Goal: Check status: Check status

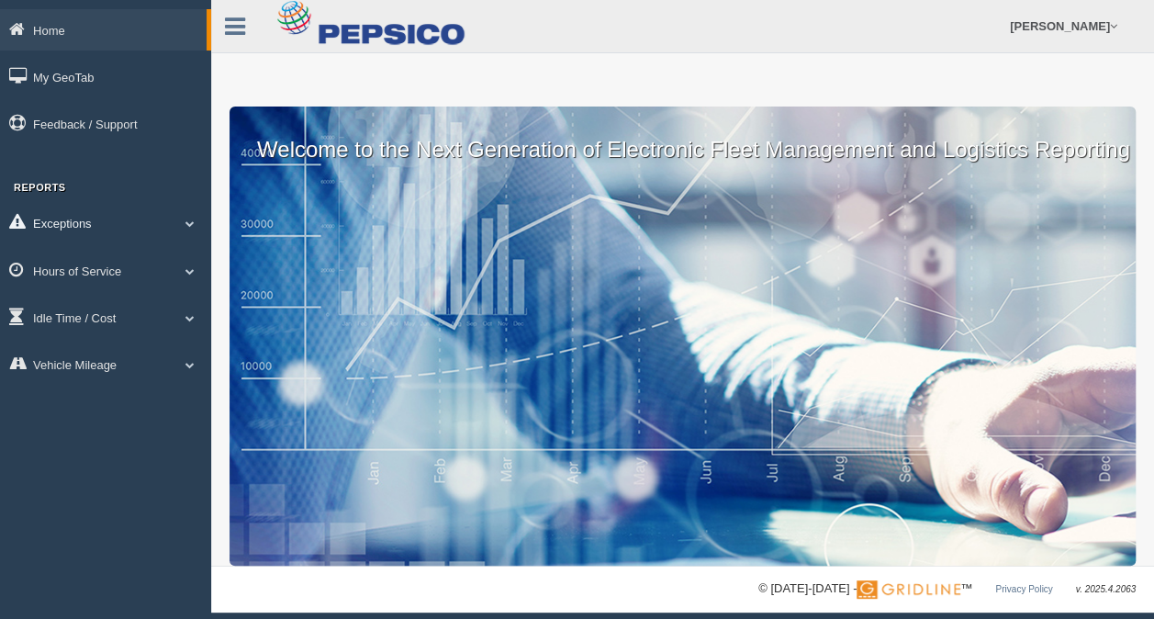
click at [120, 218] on link "Exceptions" at bounding box center [105, 222] width 211 height 41
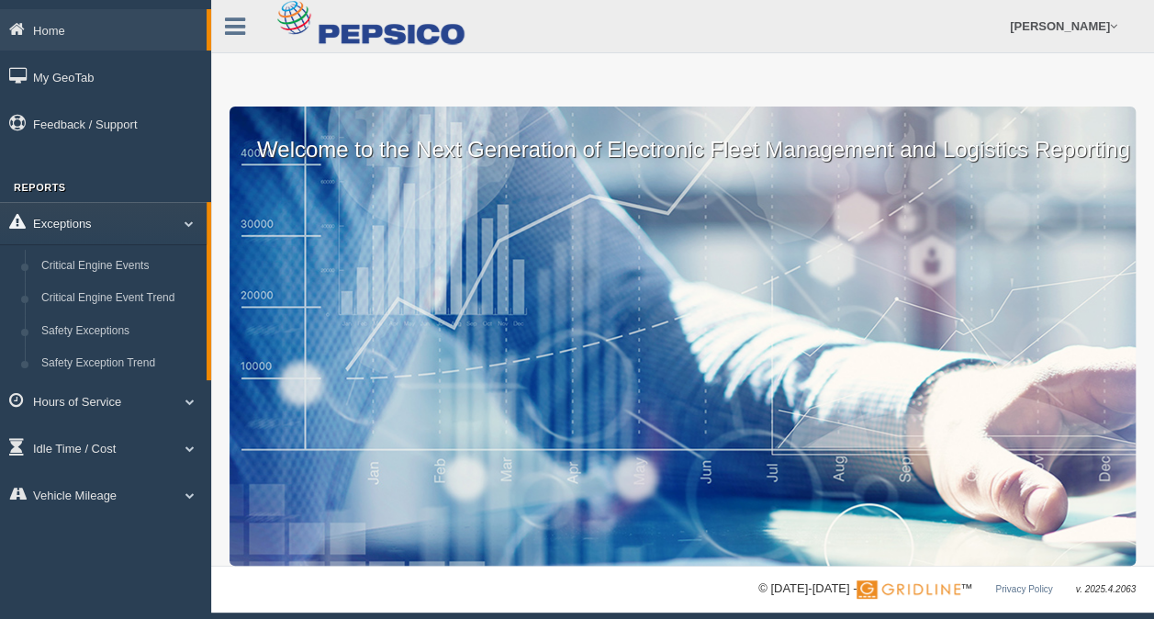
click at [120, 218] on link "Exceptions" at bounding box center [103, 222] width 206 height 41
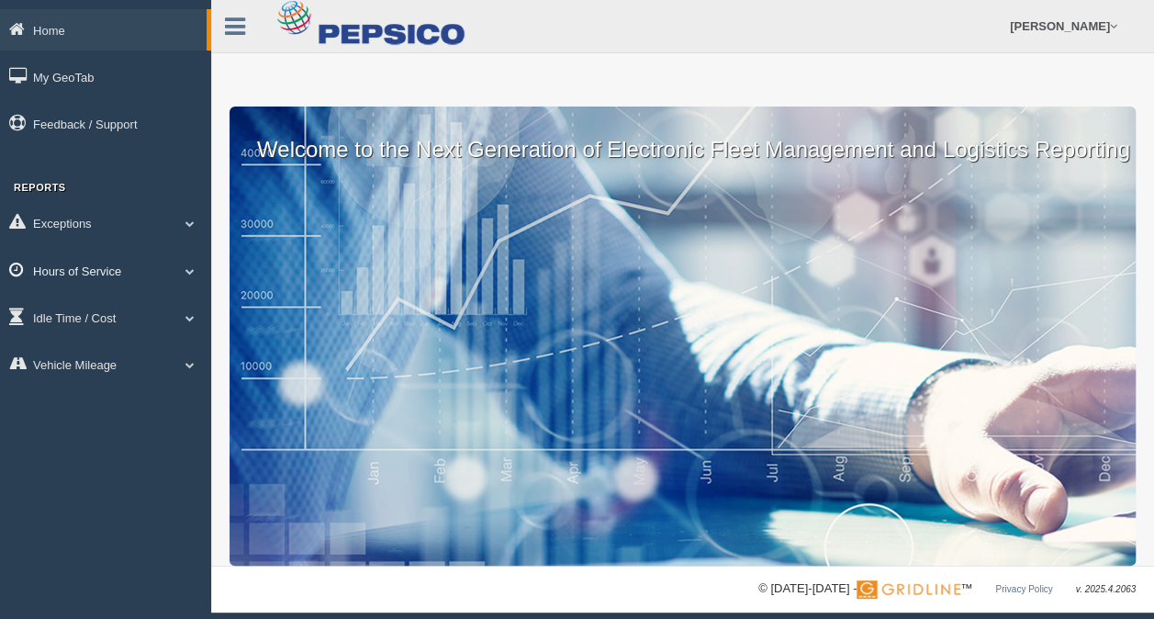
click at [130, 280] on link "Hours of Service" at bounding box center [105, 270] width 211 height 41
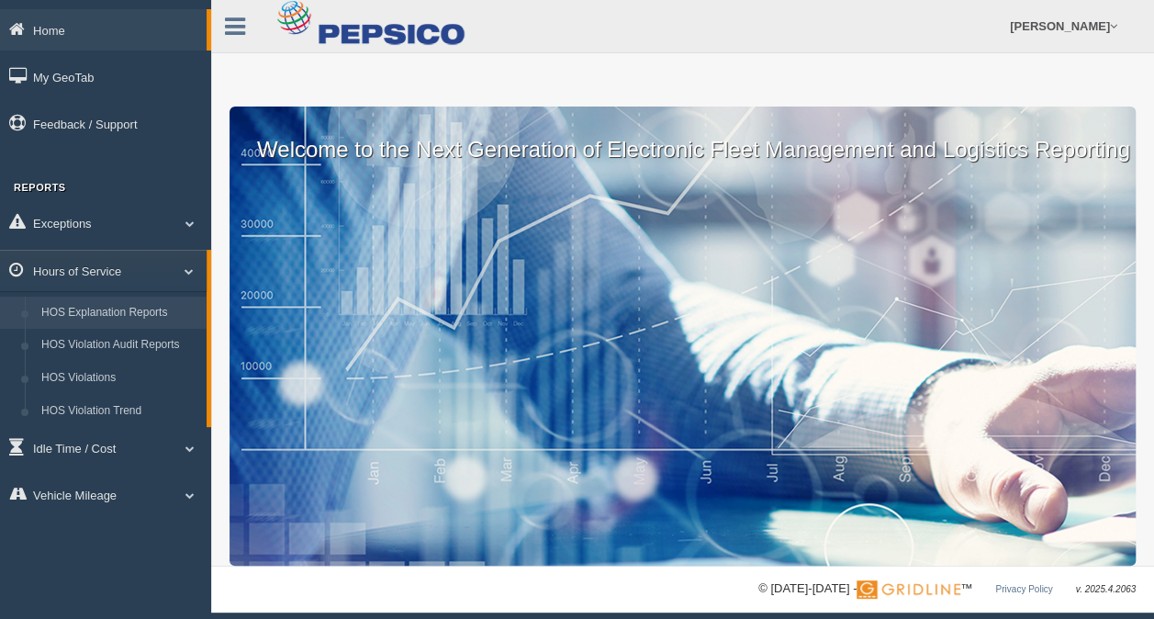
click at [132, 306] on link "HOS Explanation Reports" at bounding box center [119, 312] width 173 height 33
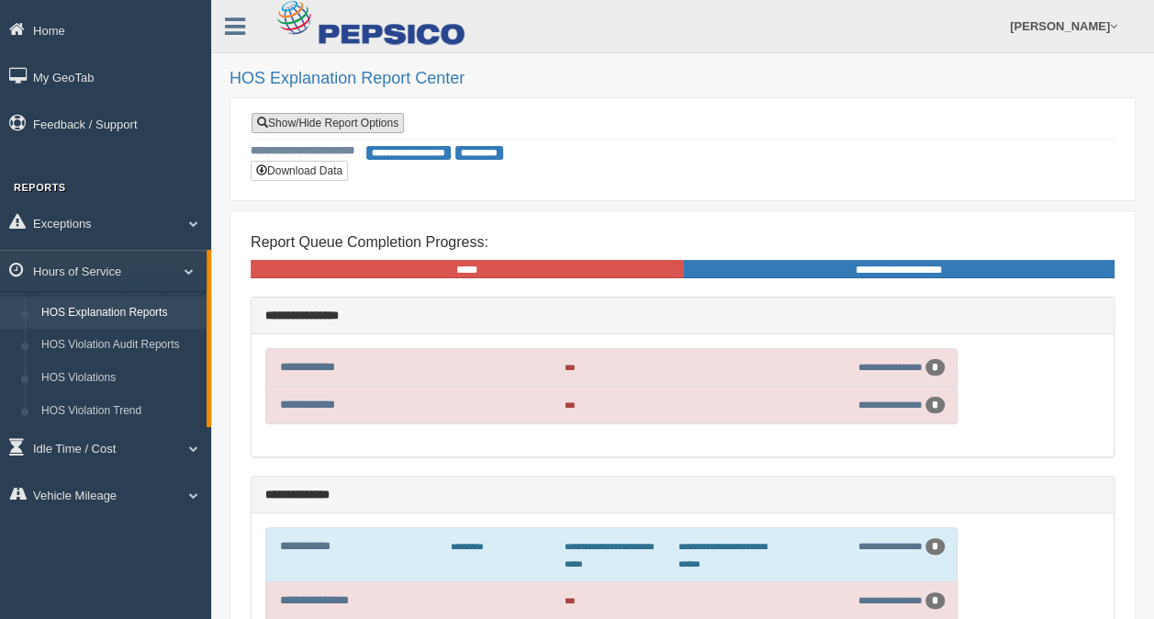
click at [399, 123] on link "Show/Hide Report Options" at bounding box center [327, 123] width 152 height 20
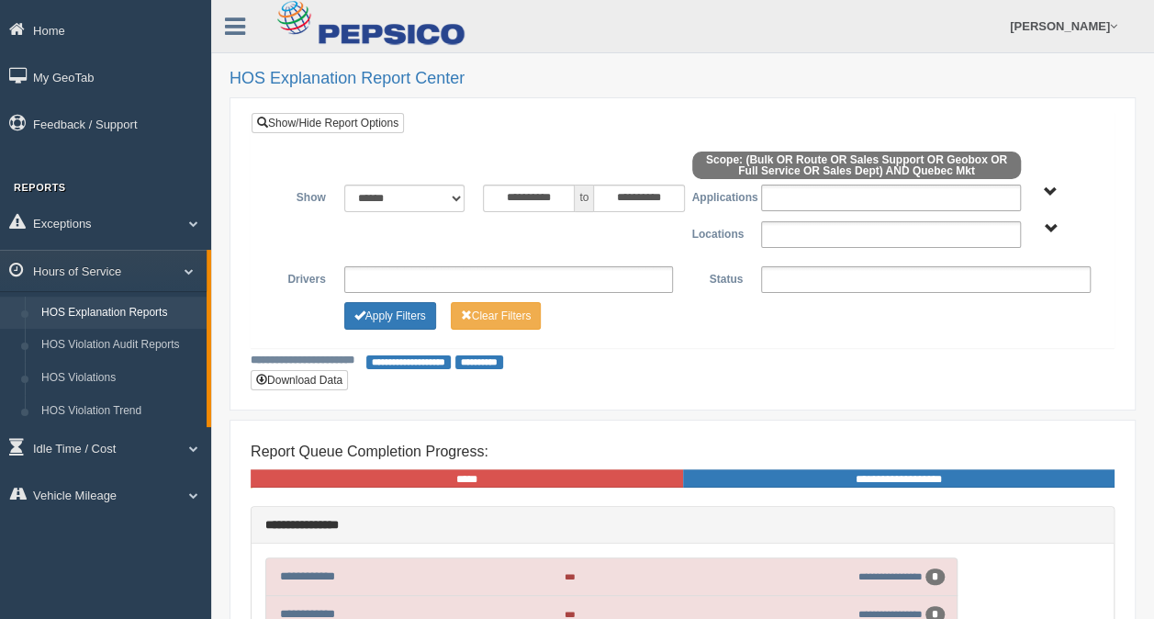
click at [830, 232] on ul at bounding box center [891, 234] width 260 height 27
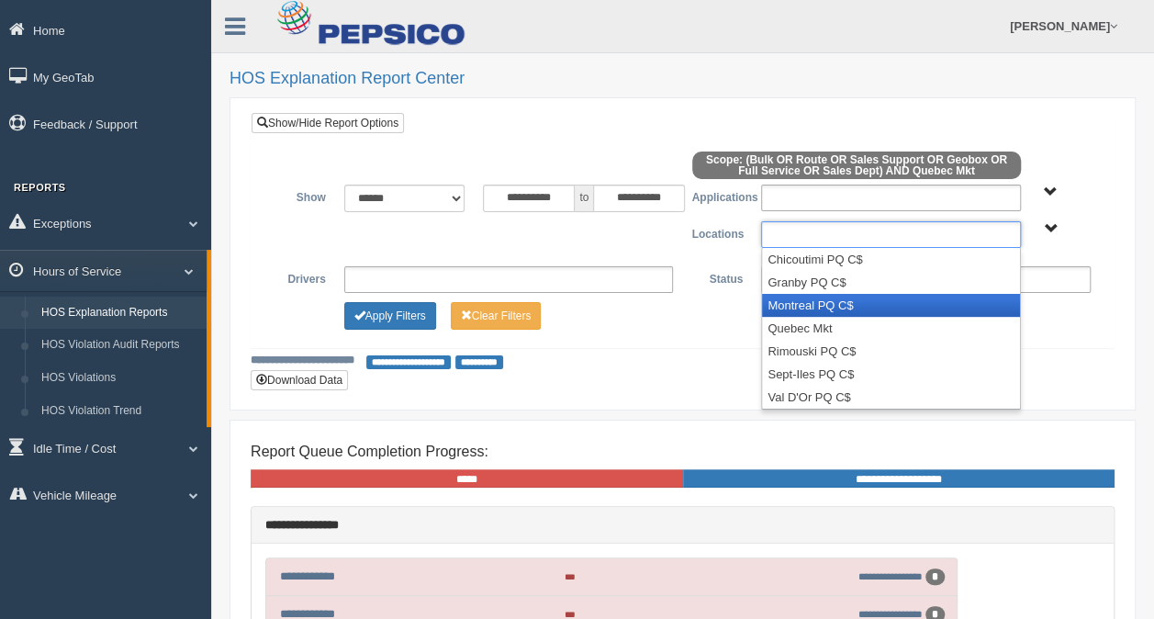
click at [828, 301] on li "Montreal PQ C$" at bounding box center [891, 305] width 258 height 23
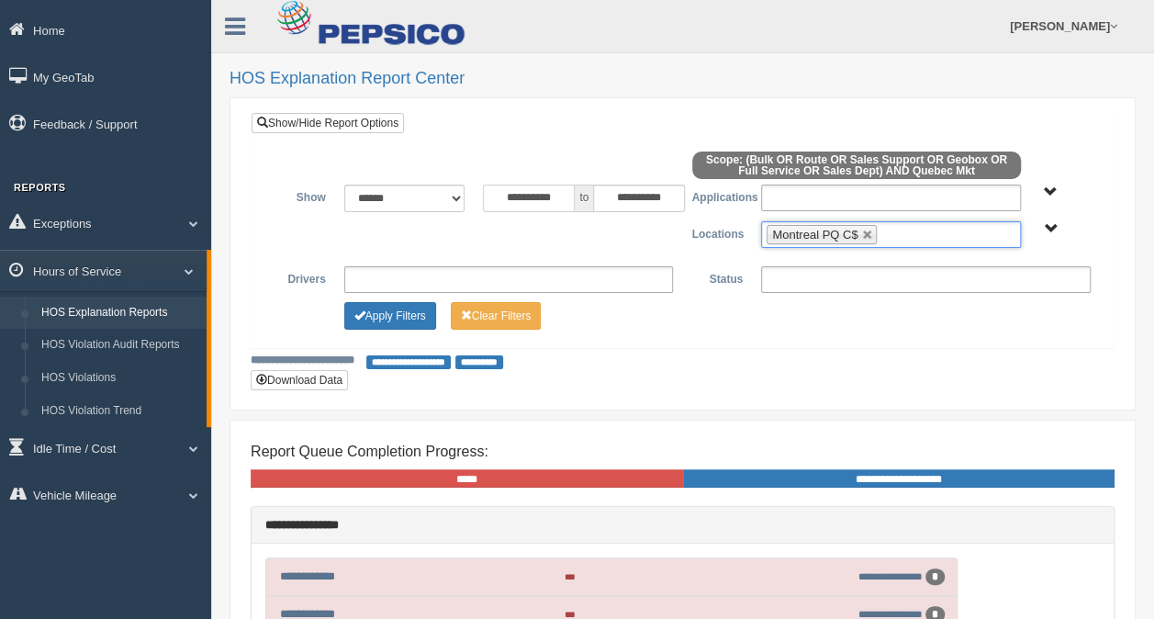
click at [552, 195] on input "**********" at bounding box center [529, 198] width 92 height 28
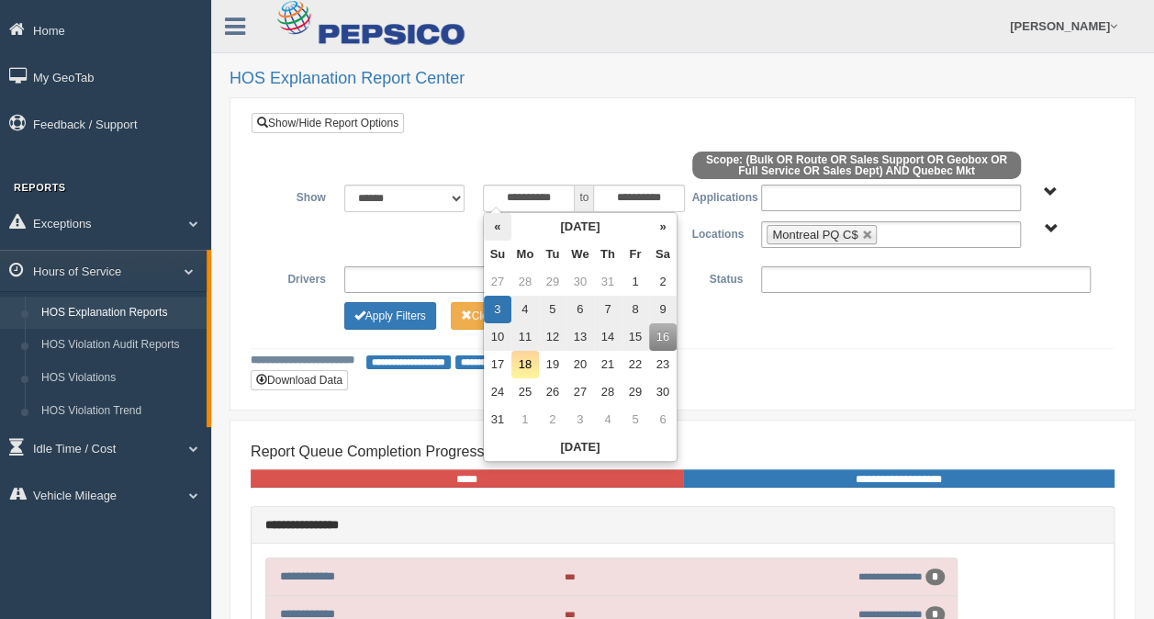
click at [498, 223] on th "«" at bounding box center [498, 227] width 28 height 28
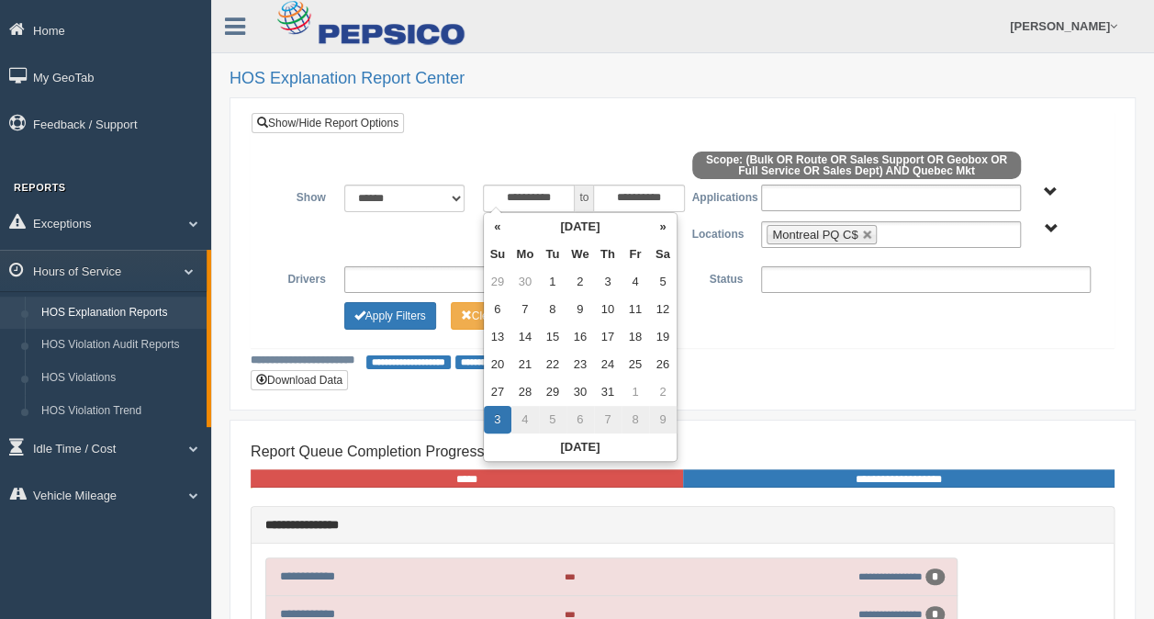
click at [498, 223] on th "«" at bounding box center [498, 227] width 28 height 28
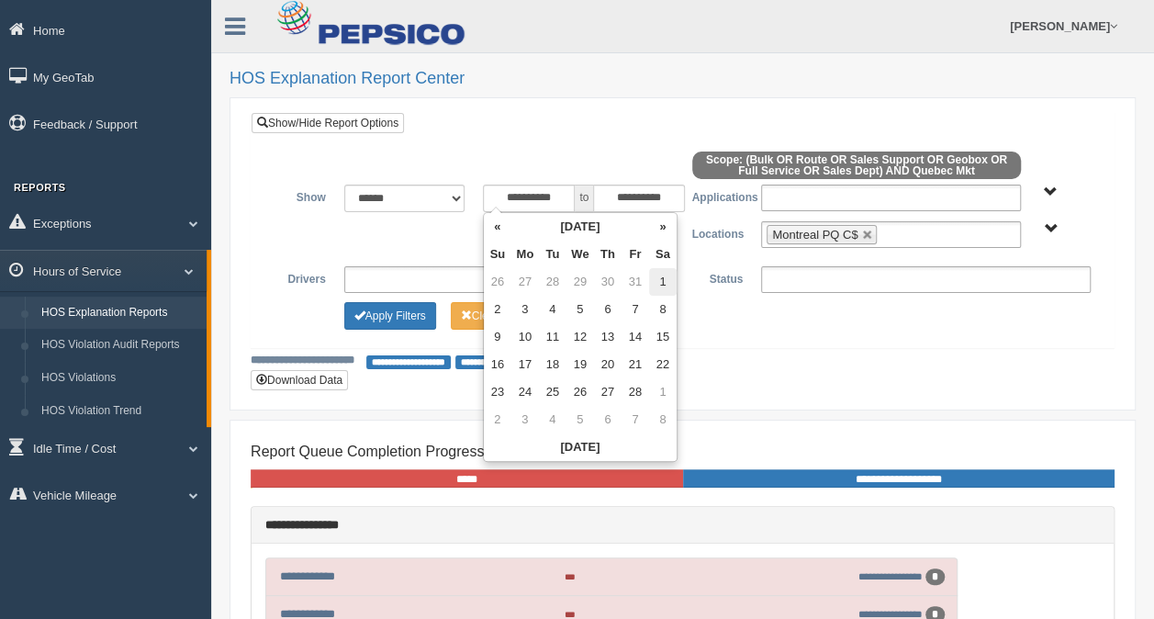
click at [653, 279] on td "1" at bounding box center [663, 282] width 28 height 28
type input "**********"
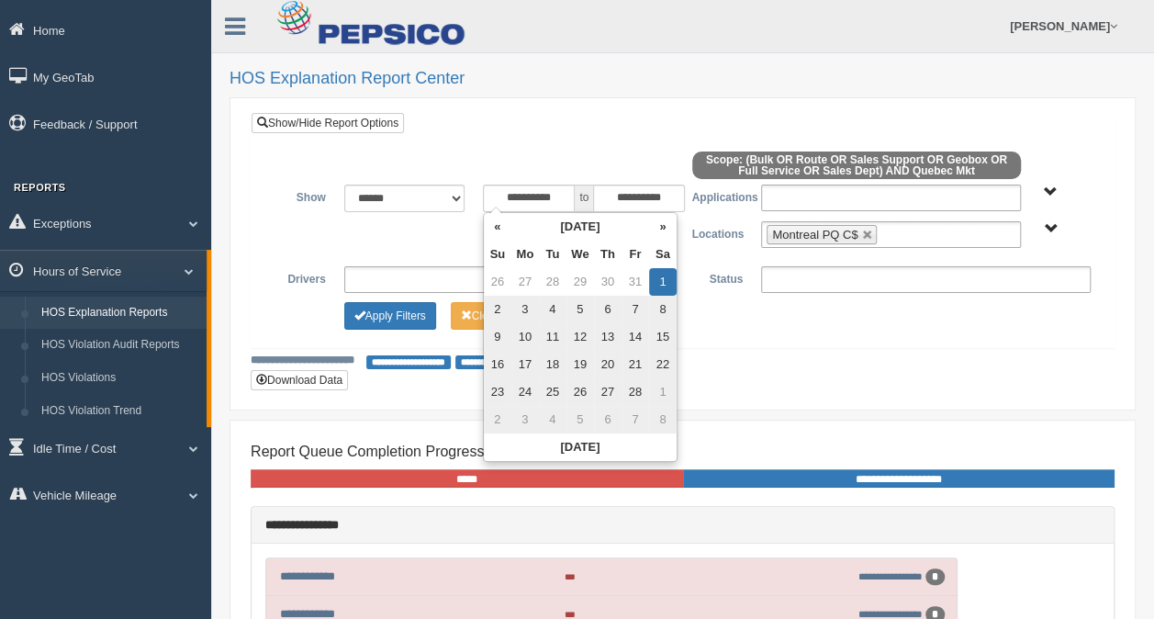
click at [736, 303] on div "Apply Filters Clear Filters" at bounding box center [682, 313] width 834 height 22
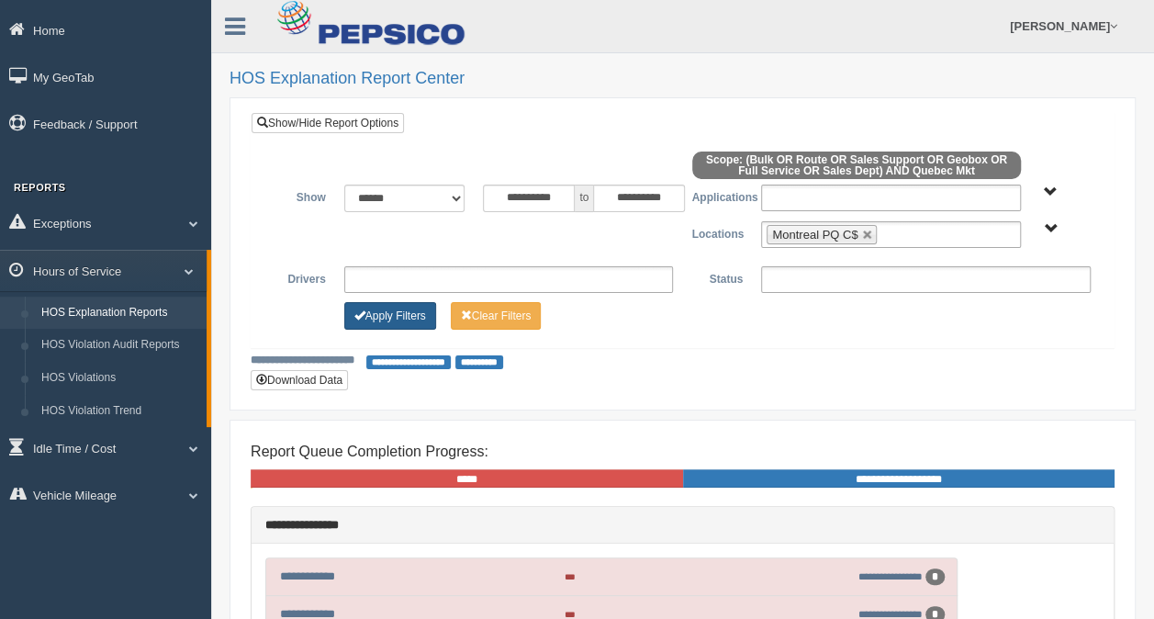
click at [396, 307] on button "Apply Filters" at bounding box center [390, 316] width 92 height 28
